Goal: Find specific page/section: Find specific page/section

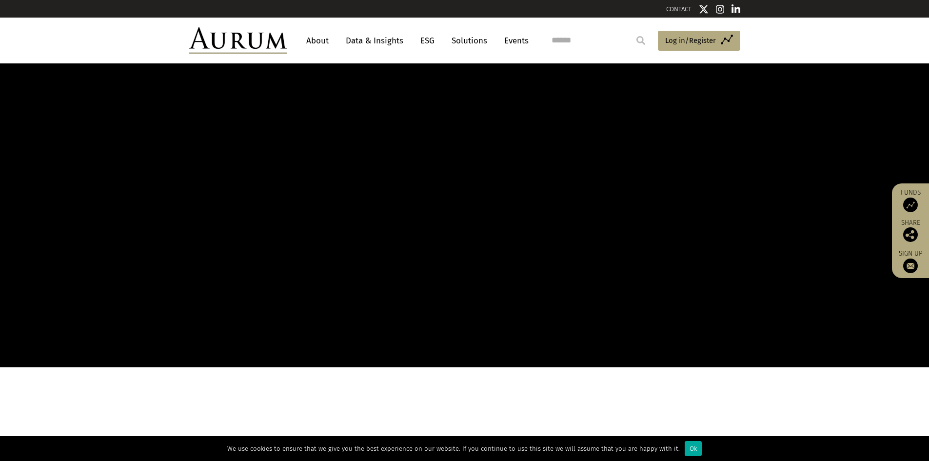
click at [317, 38] on link "About" at bounding box center [318, 41] width 32 height 18
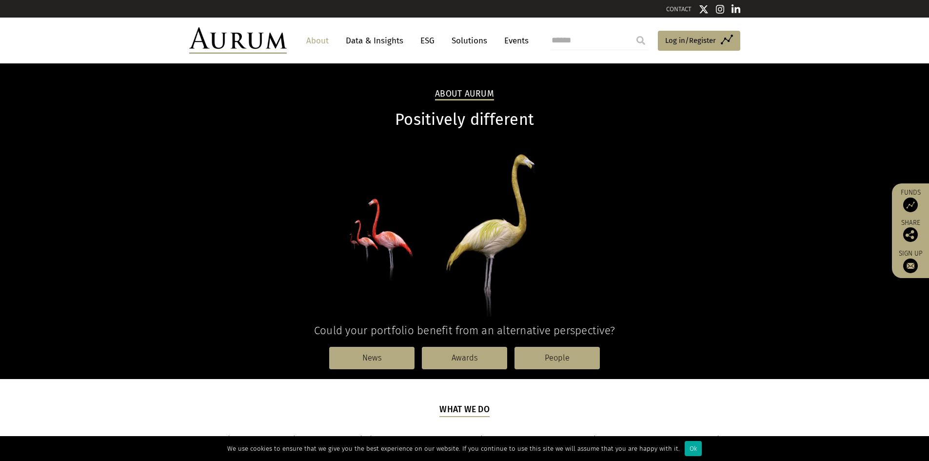
click at [315, 43] on link "About" at bounding box center [318, 41] width 32 height 18
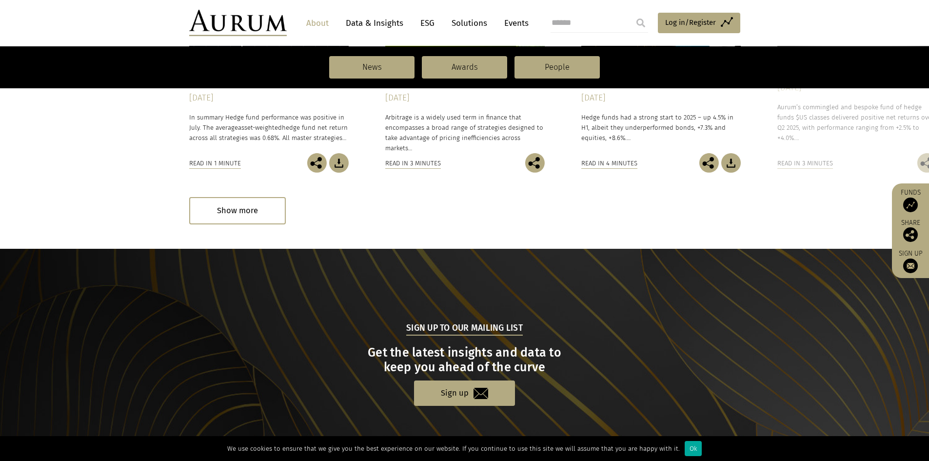
scroll to position [751, 0]
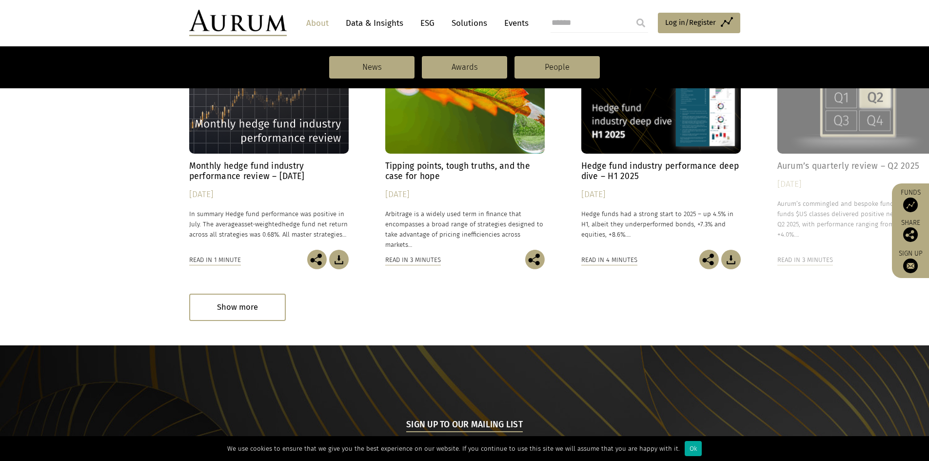
click at [321, 20] on link "About" at bounding box center [318, 23] width 32 height 18
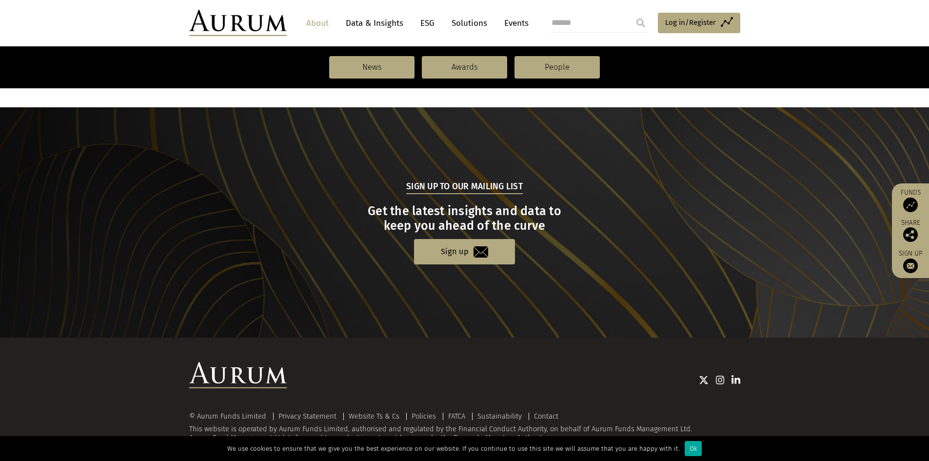
scroll to position [995, 0]
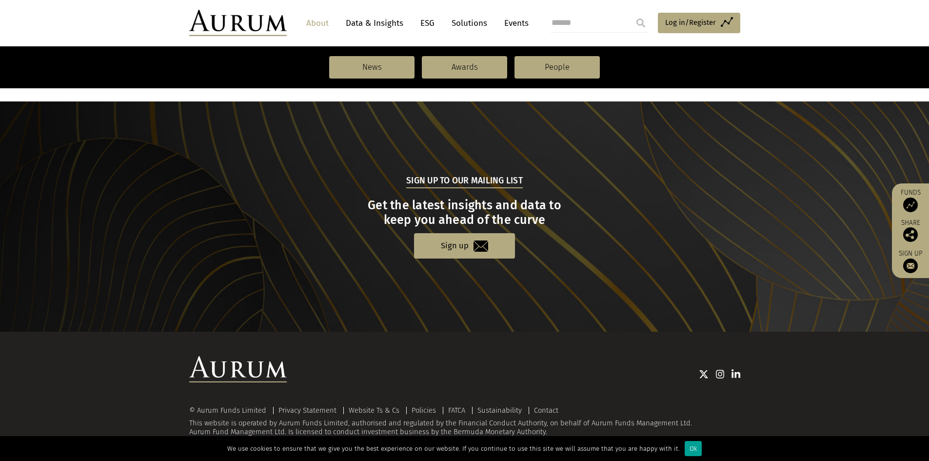
click at [692, 443] on div "Ok" at bounding box center [693, 448] width 17 height 15
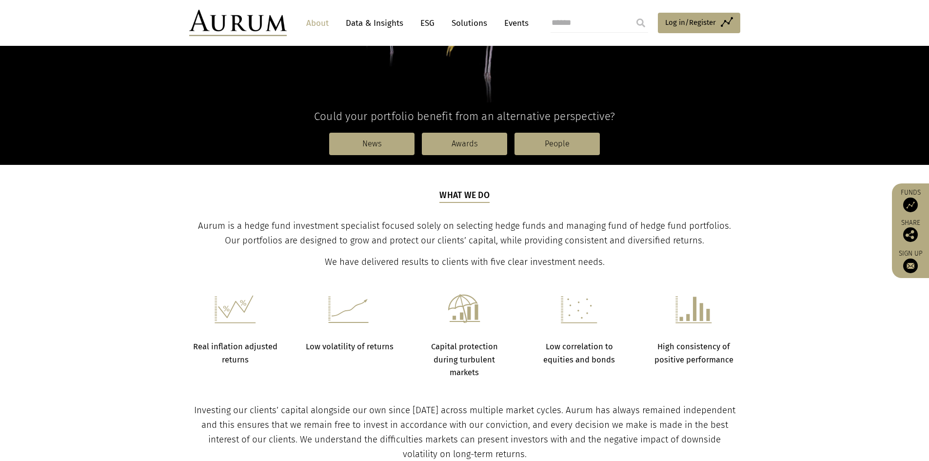
scroll to position [0, 0]
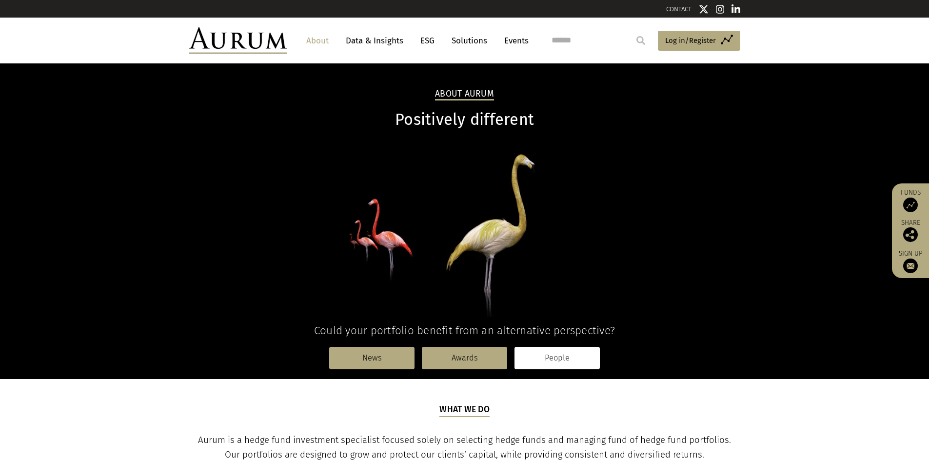
click at [567, 365] on link "People" at bounding box center [557, 358] width 85 height 22
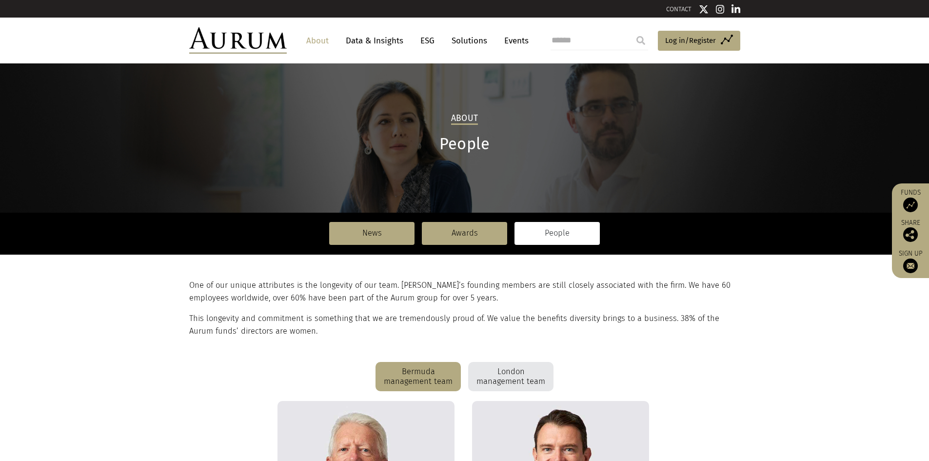
click at [597, 40] on input "search" at bounding box center [600, 41] width 98 height 20
type input "*******"
click at [644, 38] on input "submit" at bounding box center [641, 41] width 20 height 20
